Goal: Contribute content

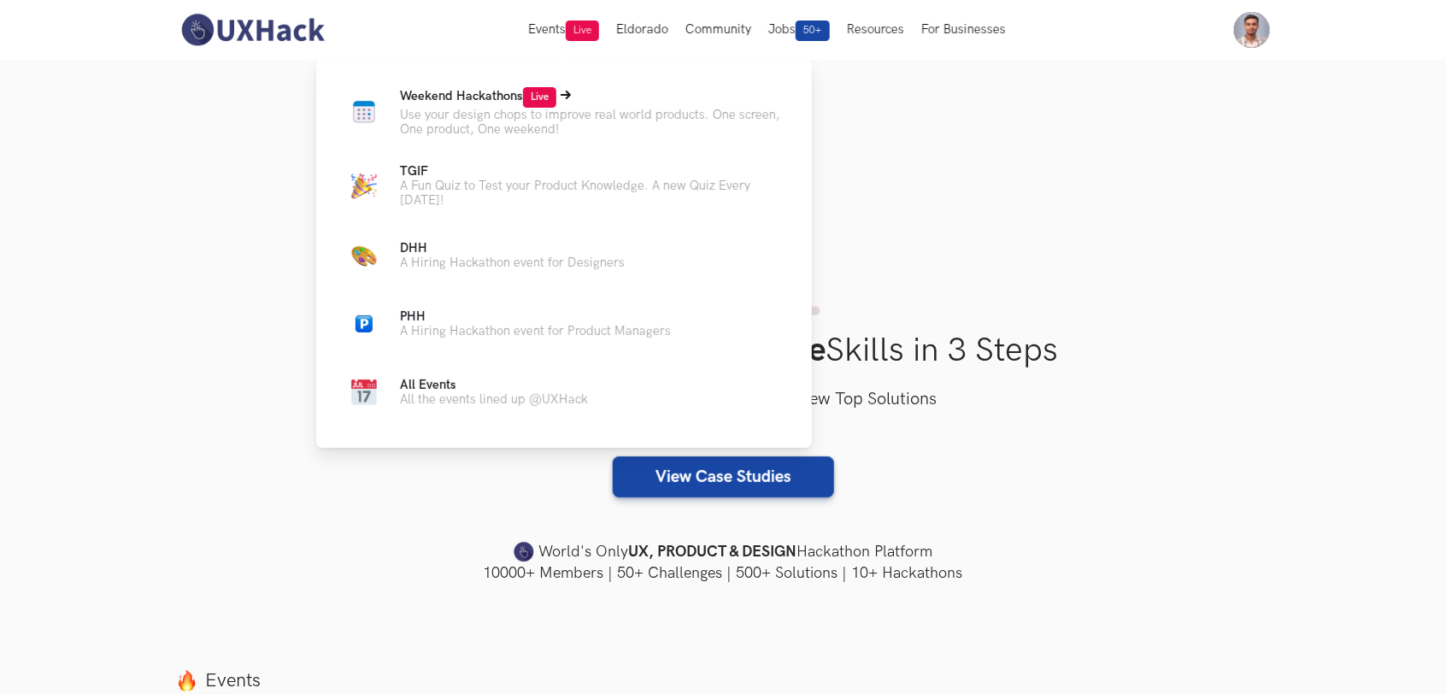
click at [488, 101] on span "Weekend Hackathons Live" at bounding box center [478, 96] width 156 height 15
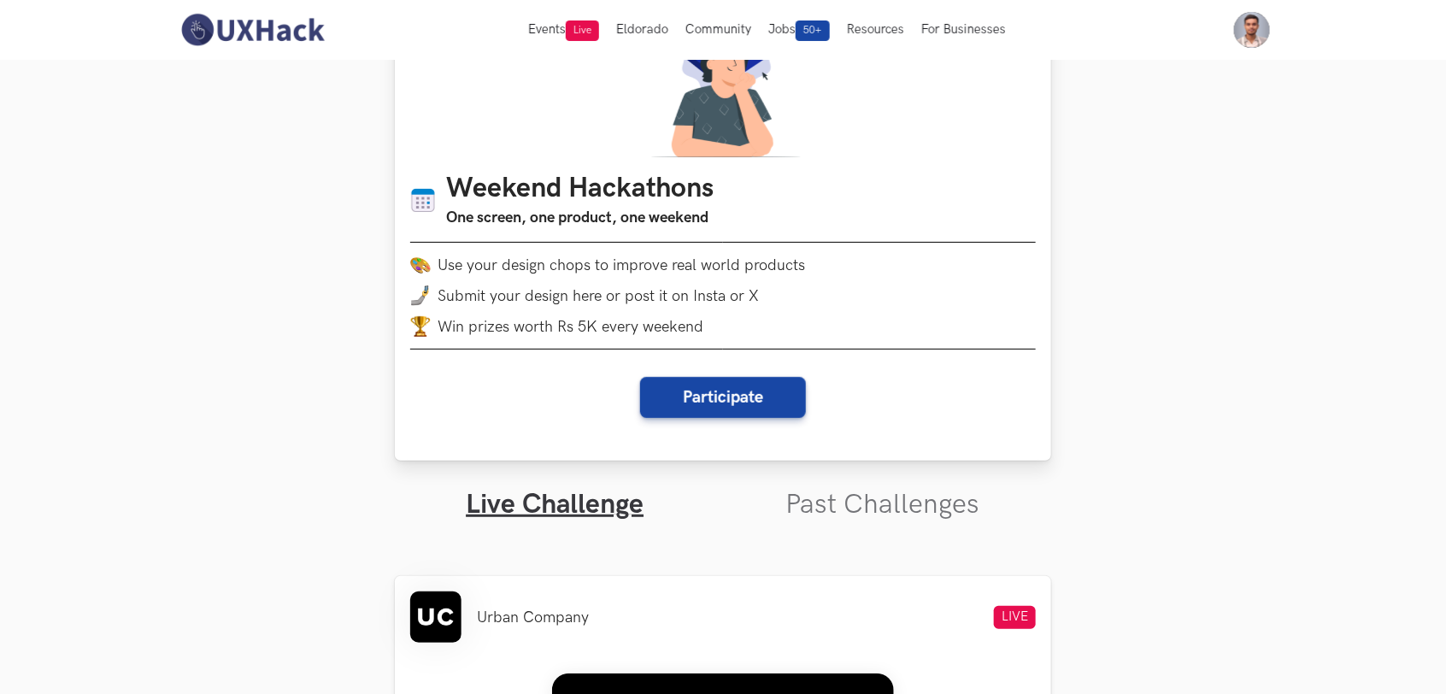
scroll to position [107, 0]
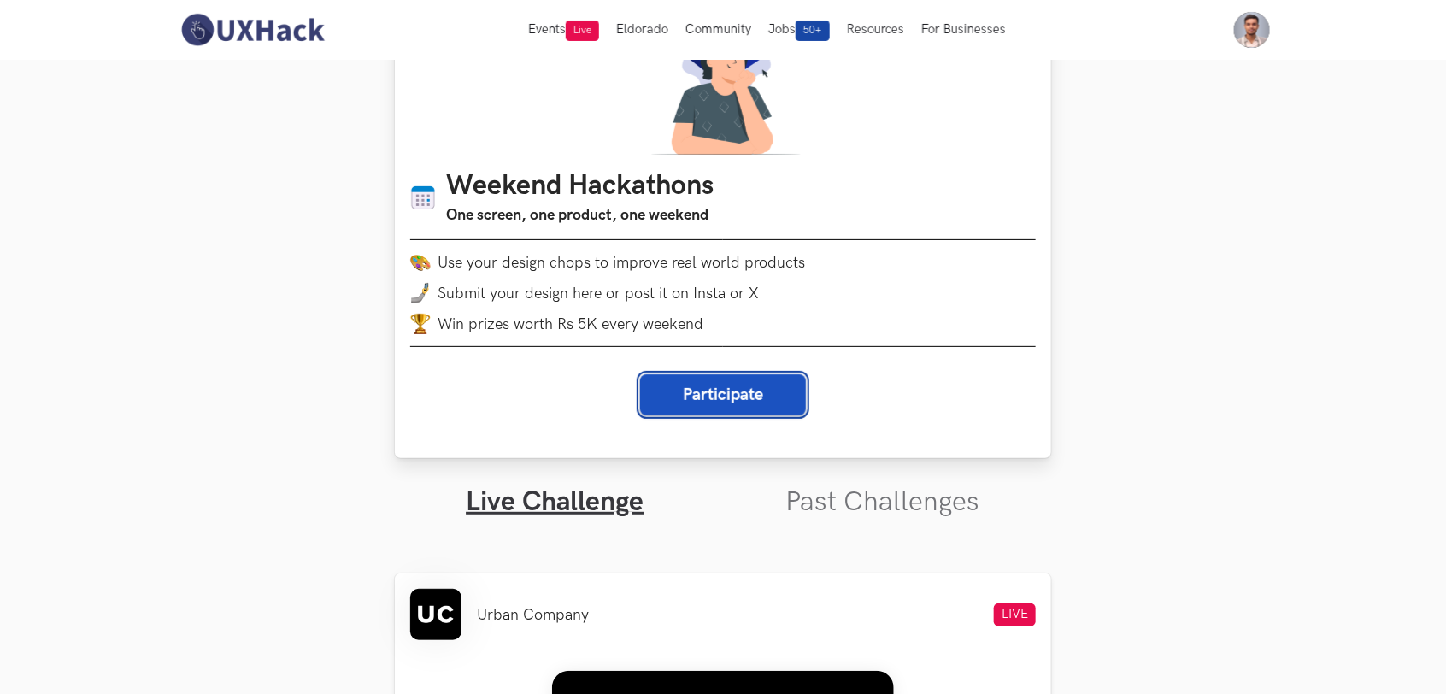
click at [742, 404] on button "Participate" at bounding box center [723, 394] width 166 height 41
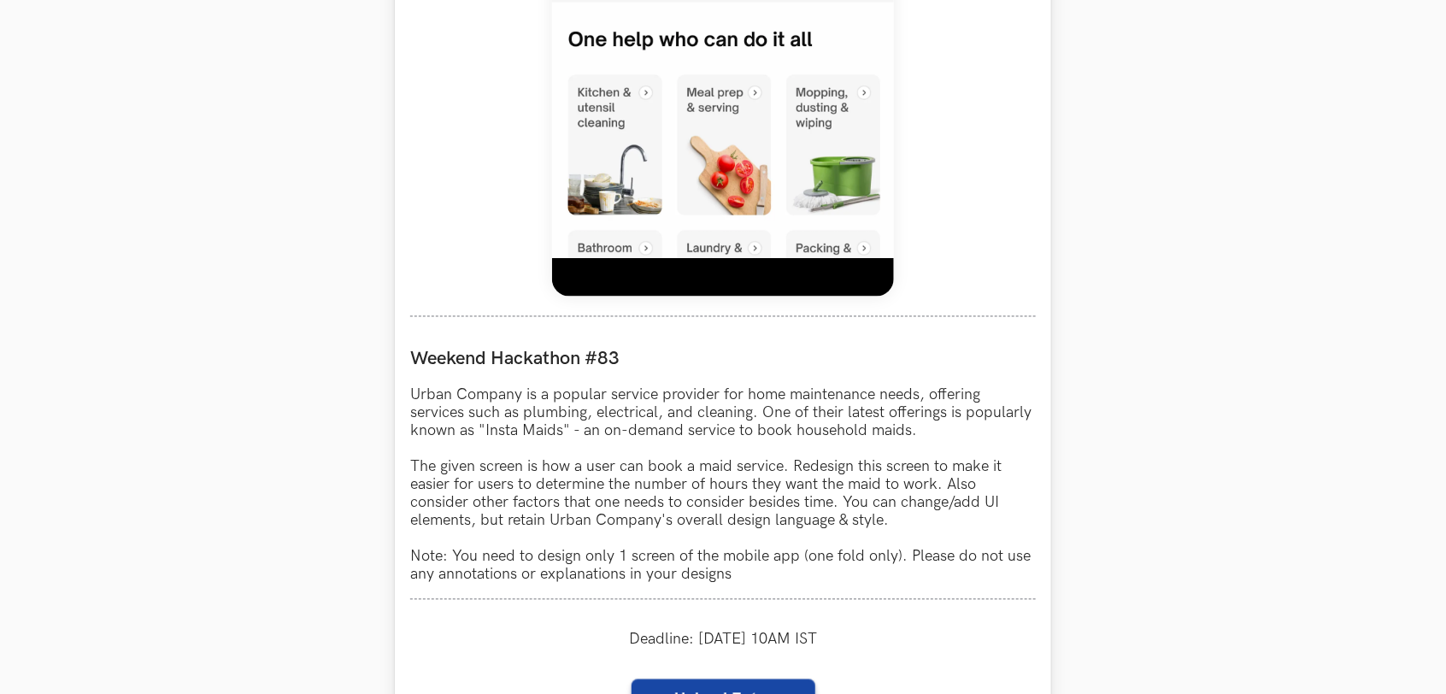
scroll to position [1495, 0]
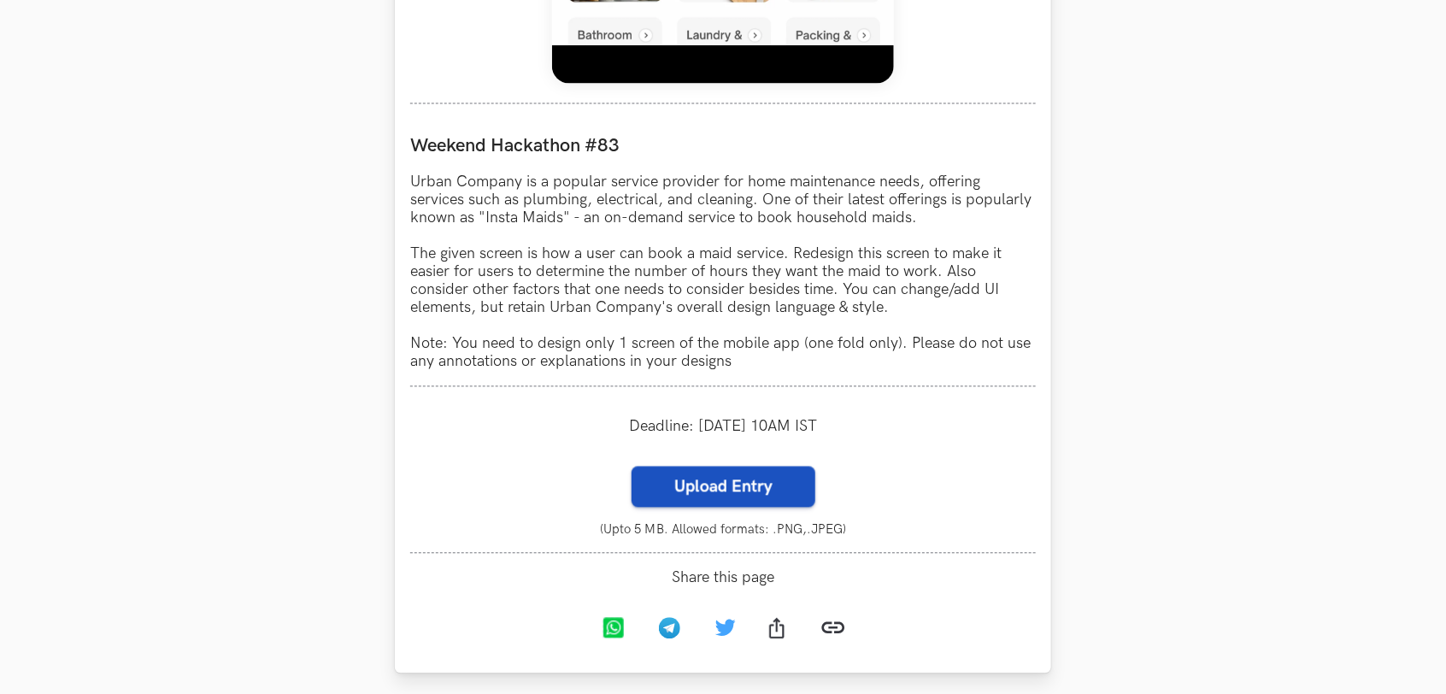
click at [718, 487] on label "Upload Entry" at bounding box center [723, 486] width 184 height 41
click at [631, 466] on input "Upload Entry" at bounding box center [631, 465] width 1 height 1
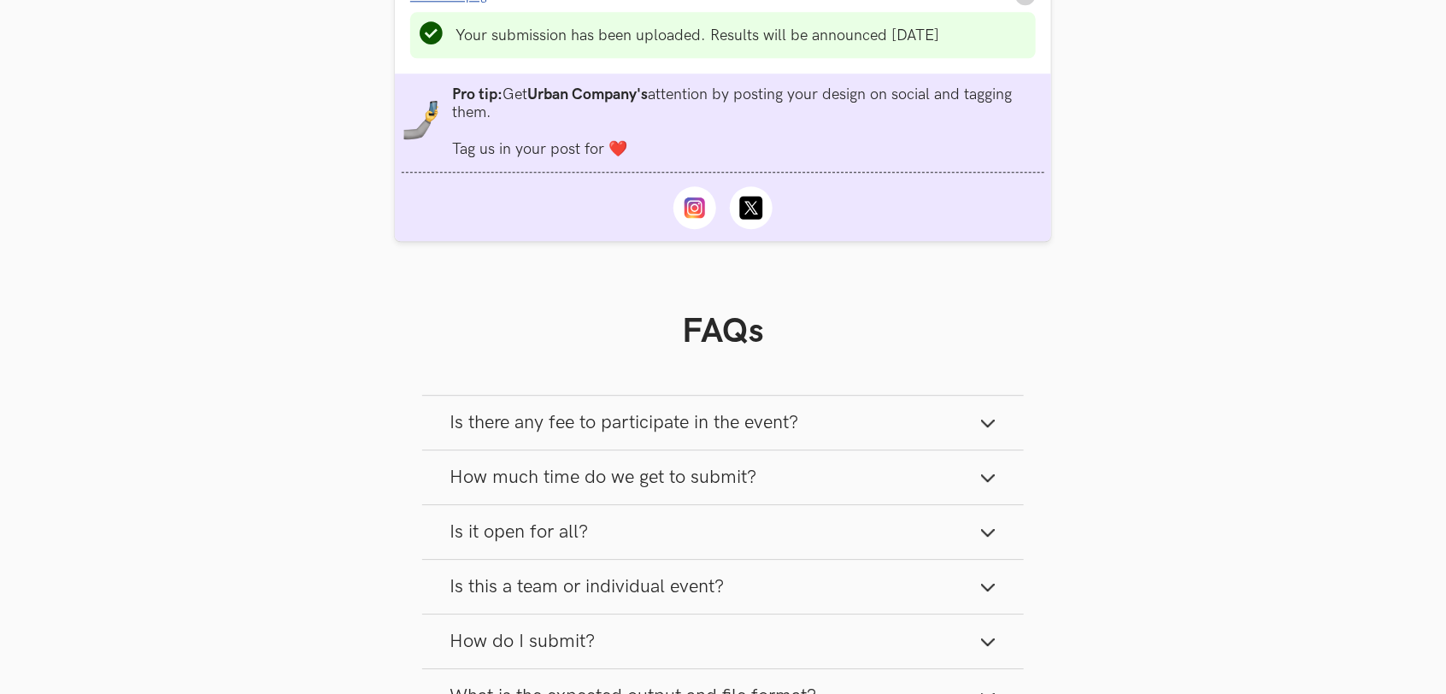
scroll to position [2029, 0]
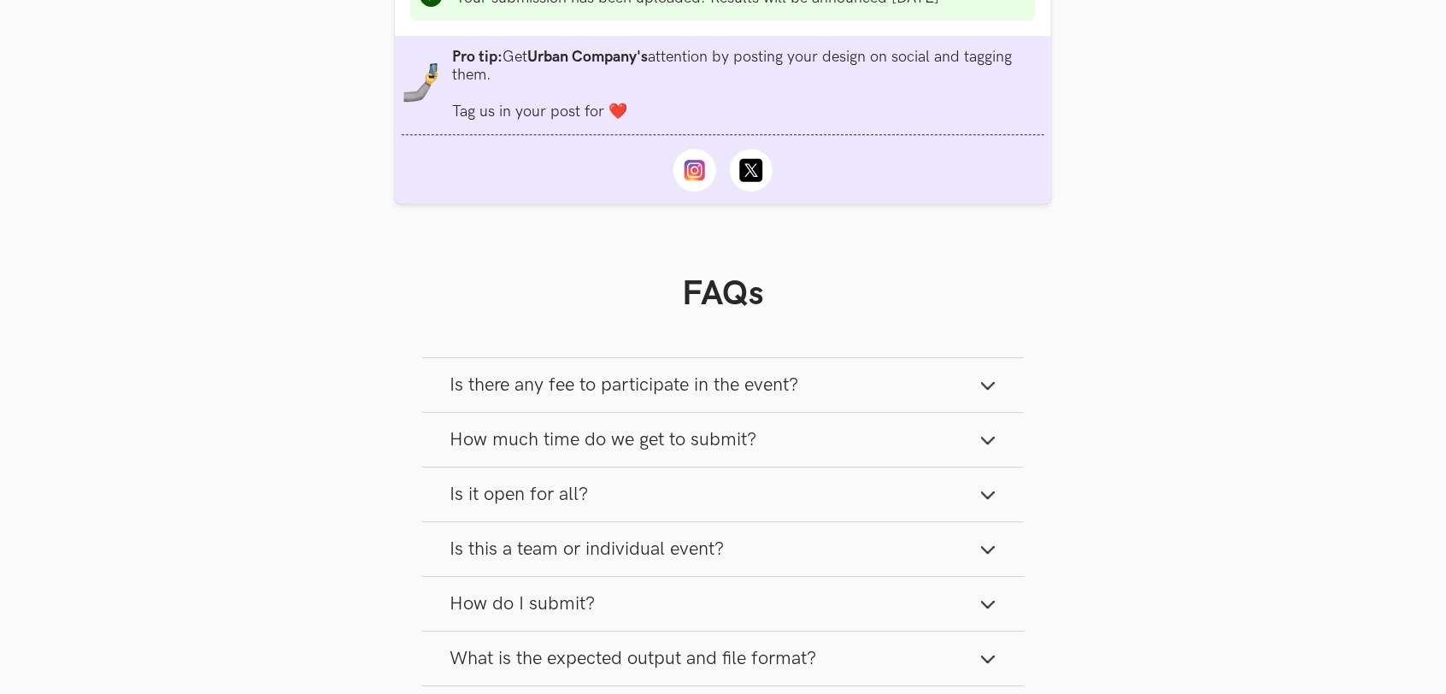
click at [979, 394] on icon "button" at bounding box center [987, 385] width 17 height 17
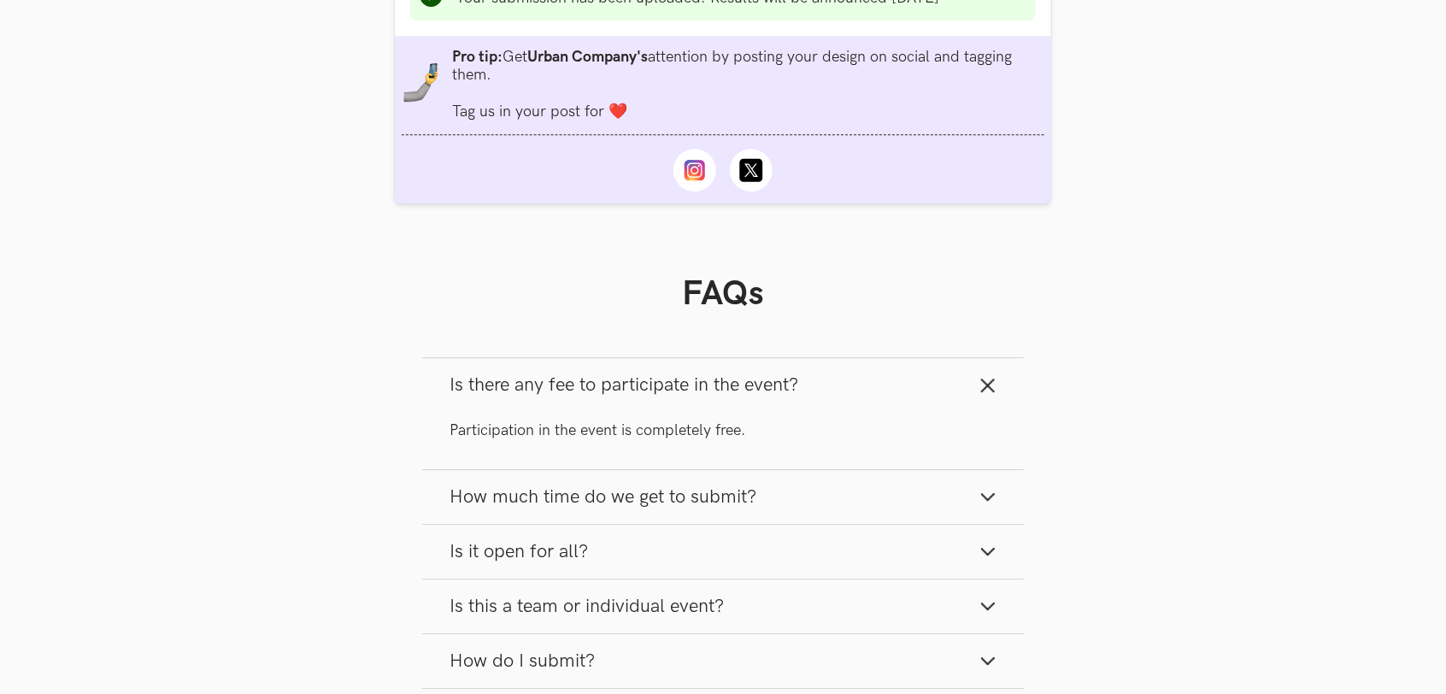
click at [979, 394] on icon "button" at bounding box center [987, 385] width 17 height 17
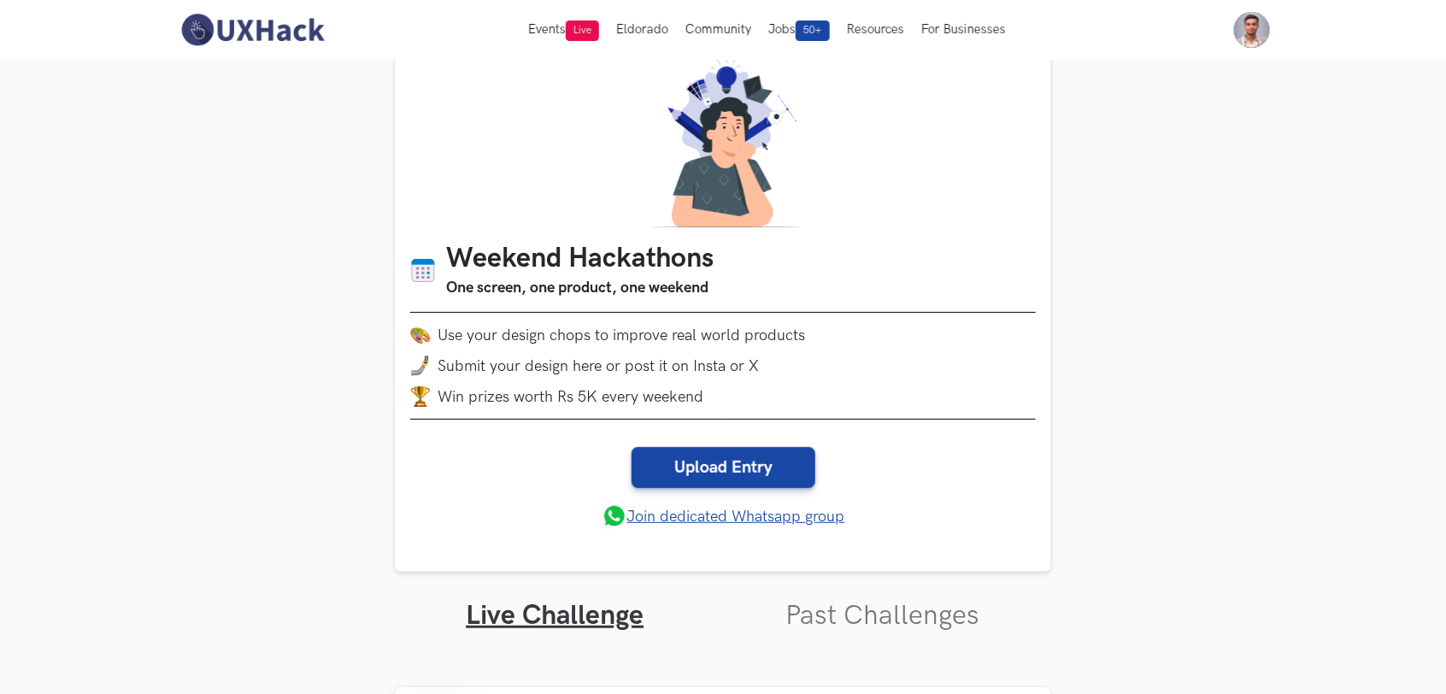
scroll to position [0, 0]
